Goal: Use online tool/utility: Utilize a website feature to perform a specific function

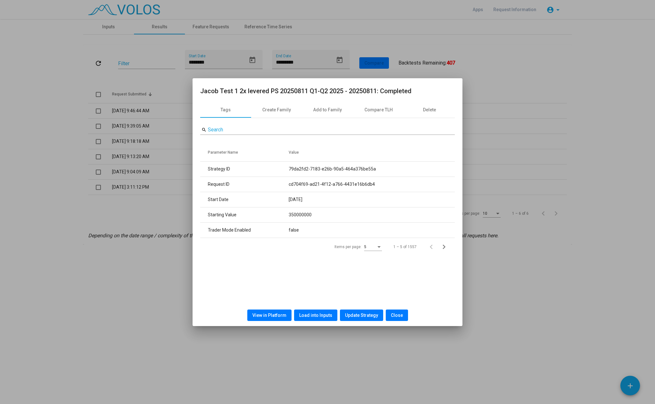
drag, startPoint x: 527, startPoint y: 80, endPoint x: 521, endPoint y: 78, distance: 6.6
click at [527, 80] on div at bounding box center [327, 202] width 655 height 404
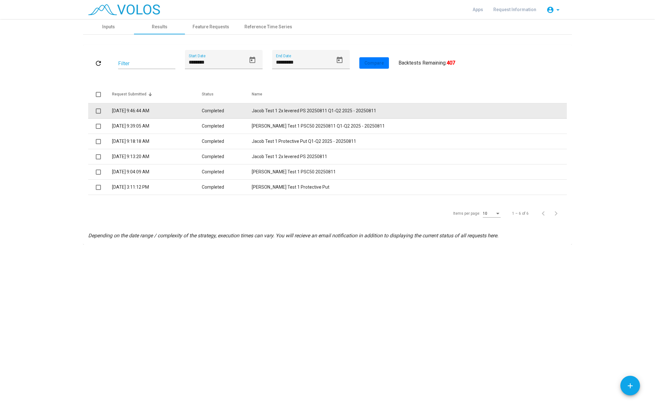
click at [311, 110] on td "Jacob Test 1 2x levered PS 20250811 Q1-Q2 2025 - 20250811" at bounding box center [409, 110] width 315 height 15
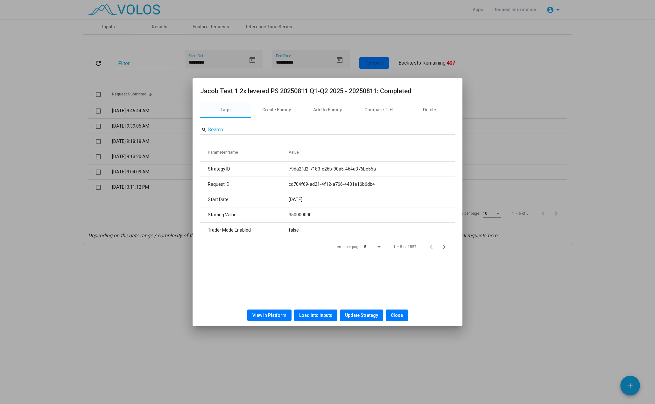
click at [322, 315] on span "Load into Inputs" at bounding box center [315, 315] width 33 height 5
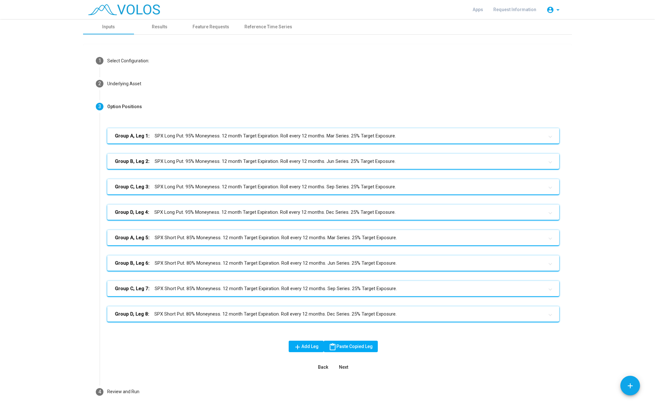
click at [265, 138] on mat-panel-title "Group A, Leg 1: SPX Long Put. 95% Moneyness. 12 month Target Expiration. Roll e…" at bounding box center [329, 135] width 429 height 7
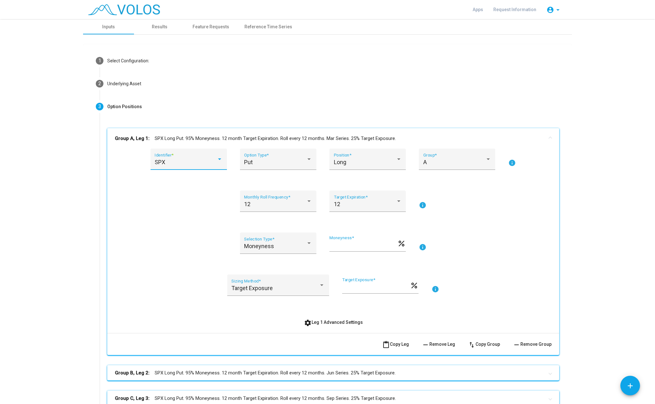
click at [209, 161] on div "SPX" at bounding box center [186, 162] width 62 height 6
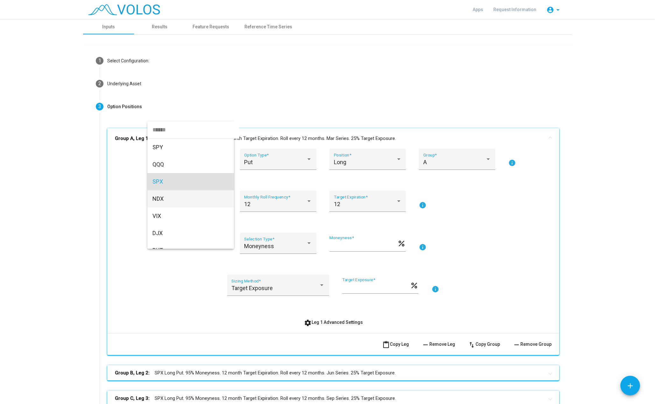
scroll to position [19, 0]
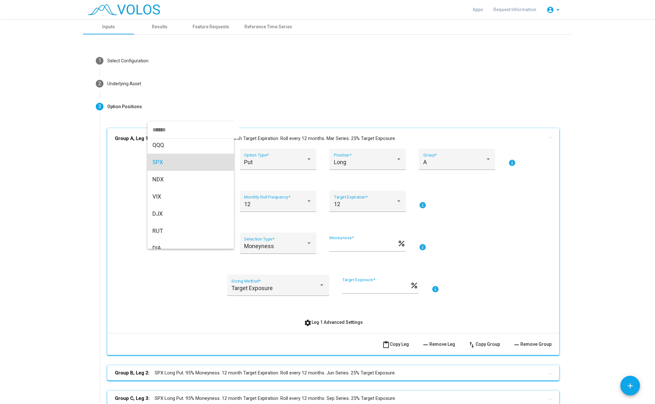
click at [295, 139] on div at bounding box center [327, 202] width 655 height 404
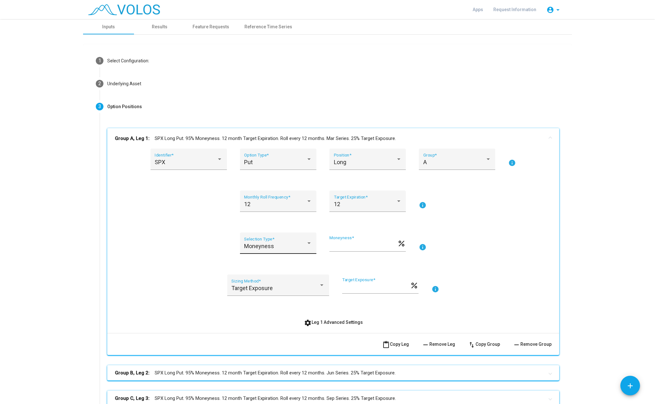
click at [289, 244] on div "Moneyness" at bounding box center [275, 246] width 62 height 6
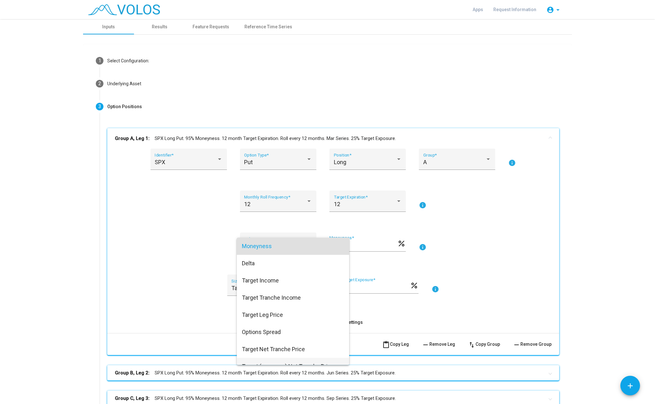
scroll to position [62, 0]
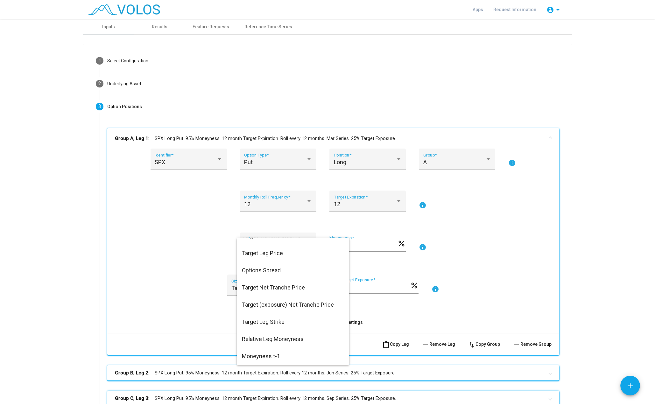
click at [511, 270] on div at bounding box center [327, 202] width 655 height 404
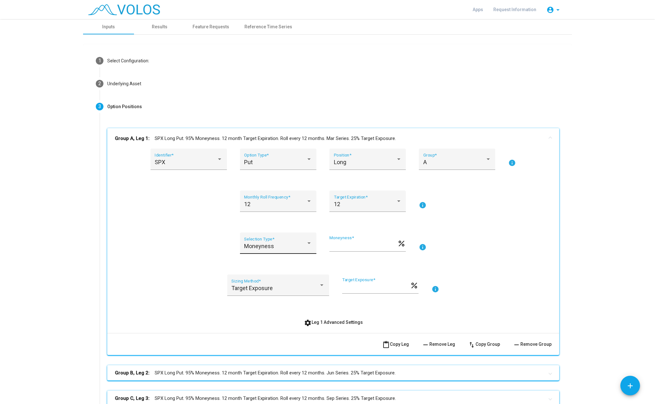
click at [308, 242] on div at bounding box center [309, 243] width 6 height 6
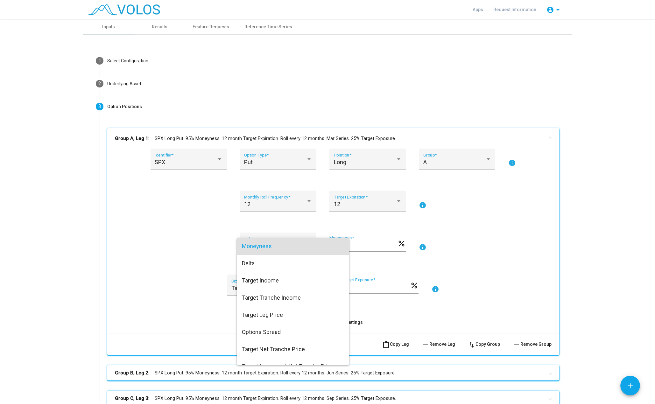
click at [472, 249] on div at bounding box center [327, 202] width 655 height 404
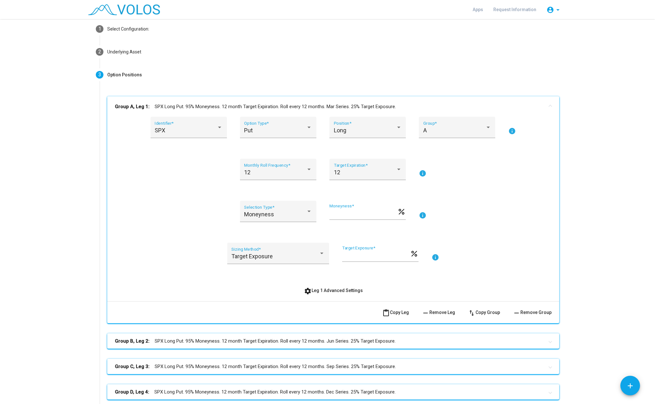
scroll to position [0, 0]
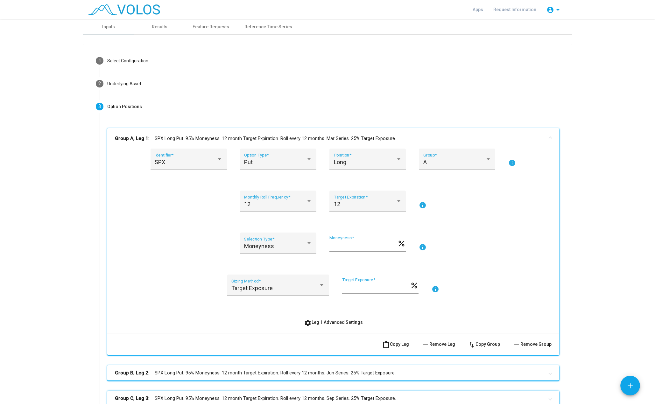
click at [135, 9] on img at bounding box center [124, 9] width 72 height 11
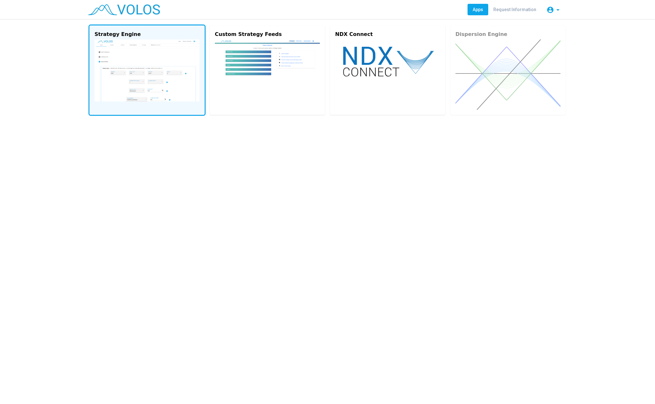
click at [140, 51] on img at bounding box center [147, 70] width 105 height 62
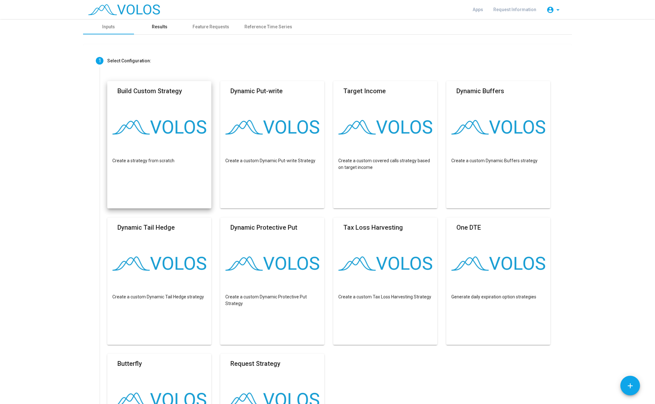
click at [166, 30] on div "Results" at bounding box center [159, 26] width 51 height 15
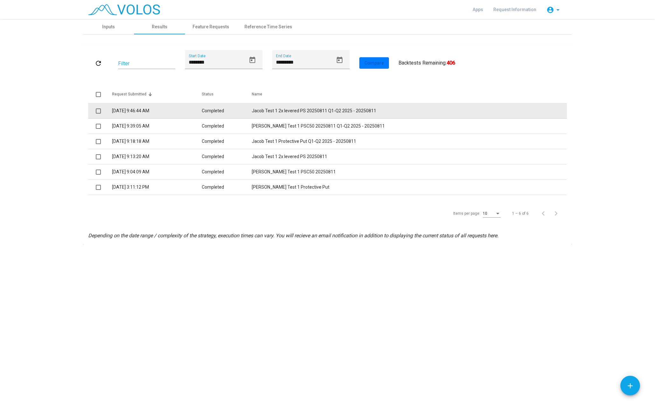
click at [244, 108] on td "Completed" at bounding box center [227, 110] width 50 height 15
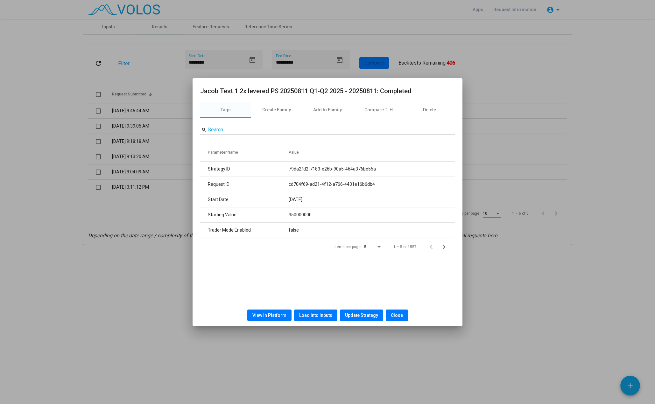
click at [554, 158] on div at bounding box center [327, 202] width 655 height 404
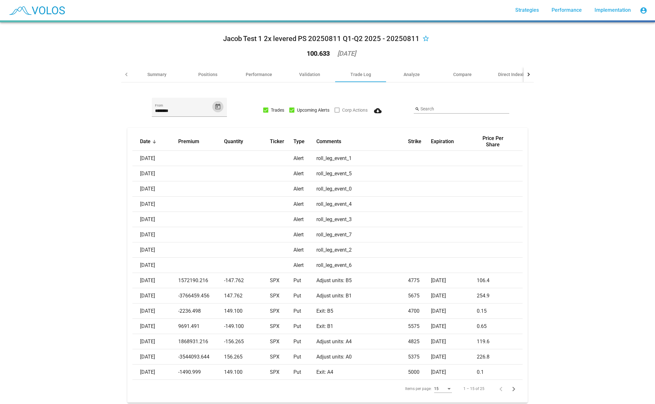
scroll to position [19, 0]
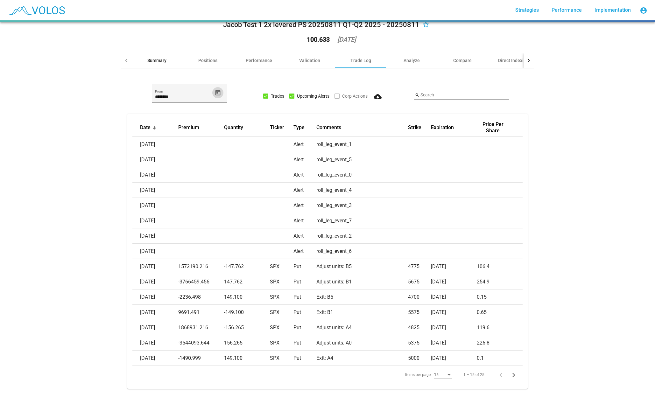
click at [161, 59] on div "Summary" at bounding box center [156, 60] width 51 height 15
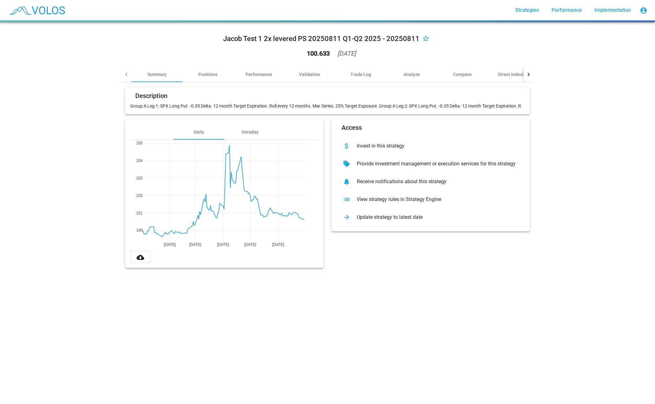
click at [210, 98] on mat-card-header "Description" at bounding box center [327, 98] width 395 height 10
click at [325, 104] on p "Group A Leg 1: SPX Long Put. -0.35 Delta. 12 month Target Expiration. Roll ever…" at bounding box center [327, 106] width 395 height 6
click at [219, 74] on div "Positions" at bounding box center [207, 74] width 51 height 15
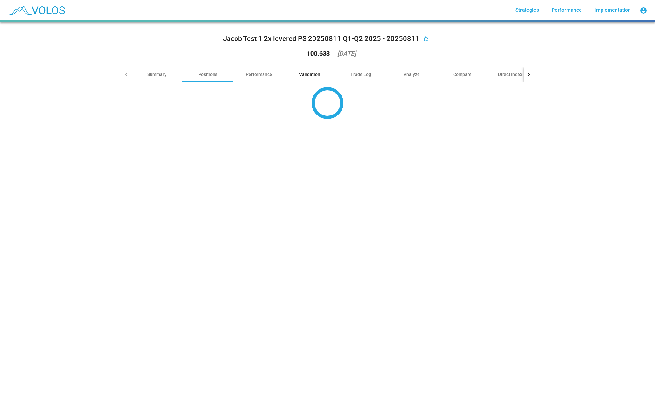
click at [313, 75] on div "Validation" at bounding box center [309, 74] width 21 height 6
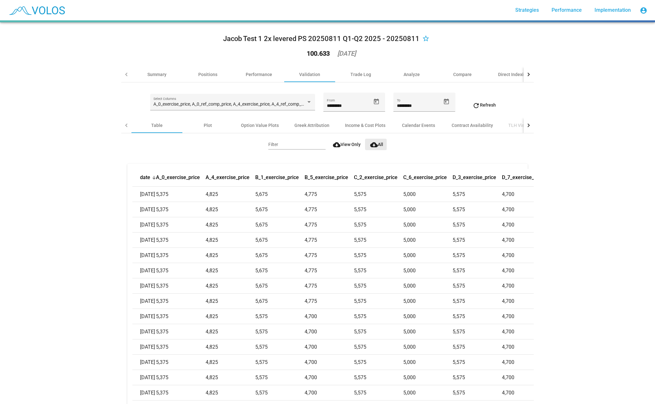
click at [375, 145] on span "cloud_download All" at bounding box center [376, 144] width 13 height 5
